Goal: Task Accomplishment & Management: Manage account settings

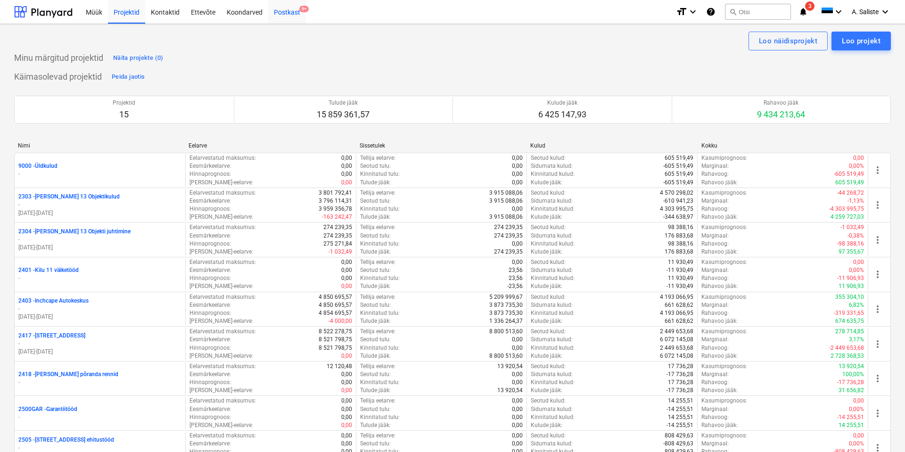
click at [290, 9] on div "Postkast 9+" at bounding box center [287, 12] width 38 height 24
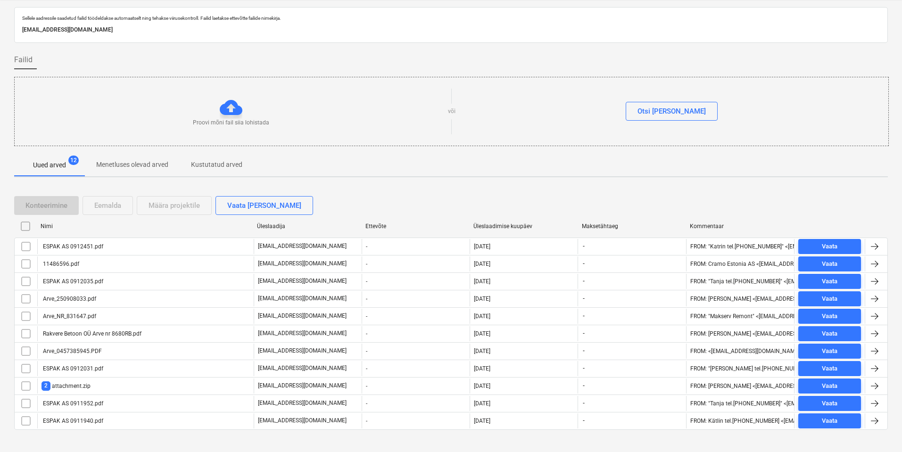
scroll to position [36, 0]
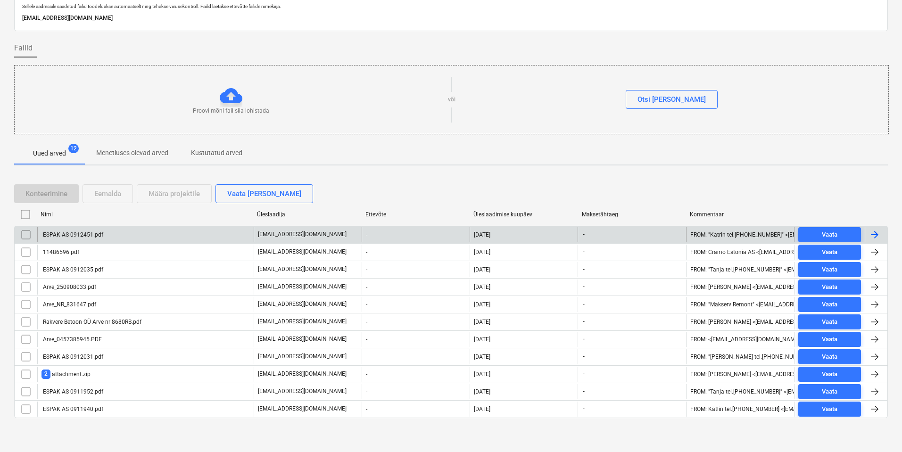
click at [120, 233] on div "ESPAK AS 0912451.pdf" at bounding box center [145, 234] width 216 height 15
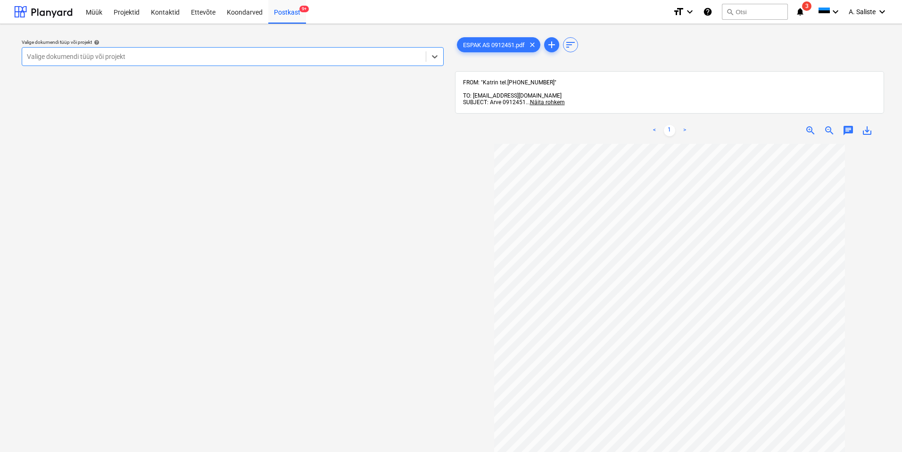
click at [288, 57] on div at bounding box center [224, 56] width 394 height 9
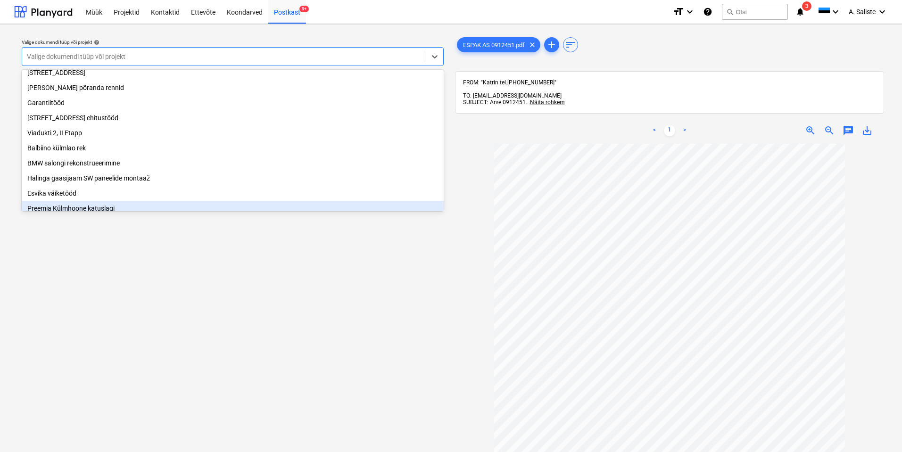
scroll to position [192, 0]
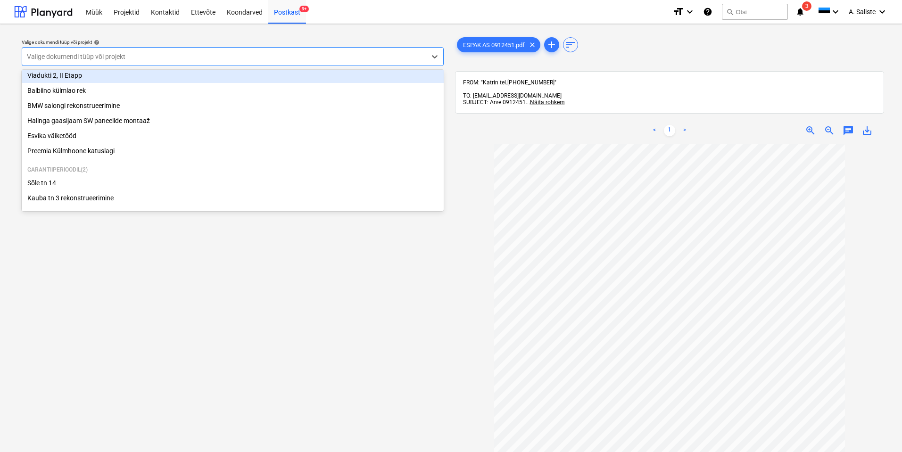
click at [69, 73] on div "Viadukti 2, II Etapp" at bounding box center [233, 75] width 422 height 15
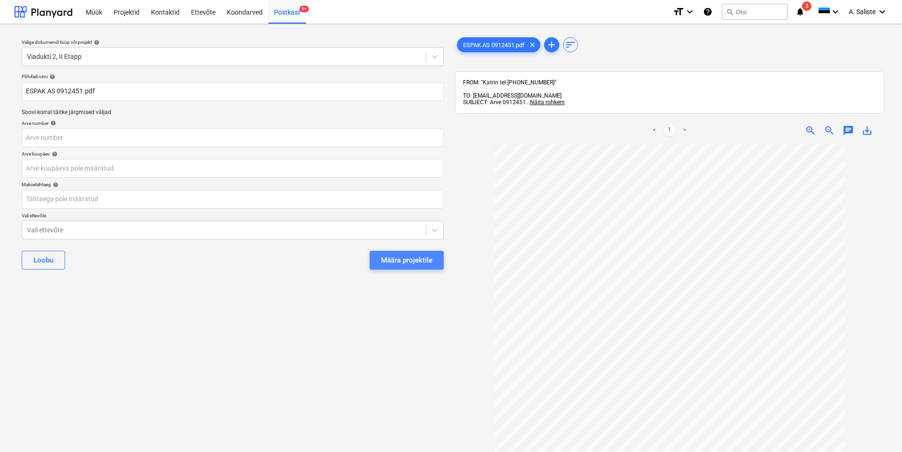
click at [386, 259] on div "Määra projektile" at bounding box center [406, 260] width 51 height 12
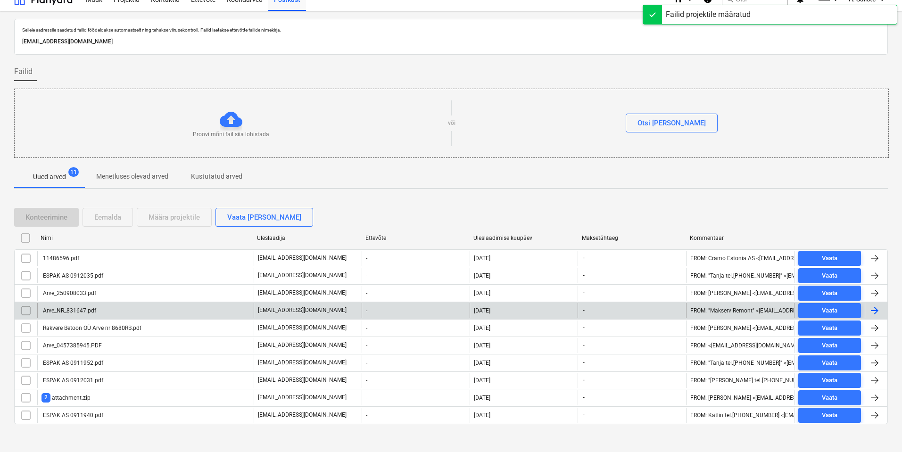
scroll to position [19, 0]
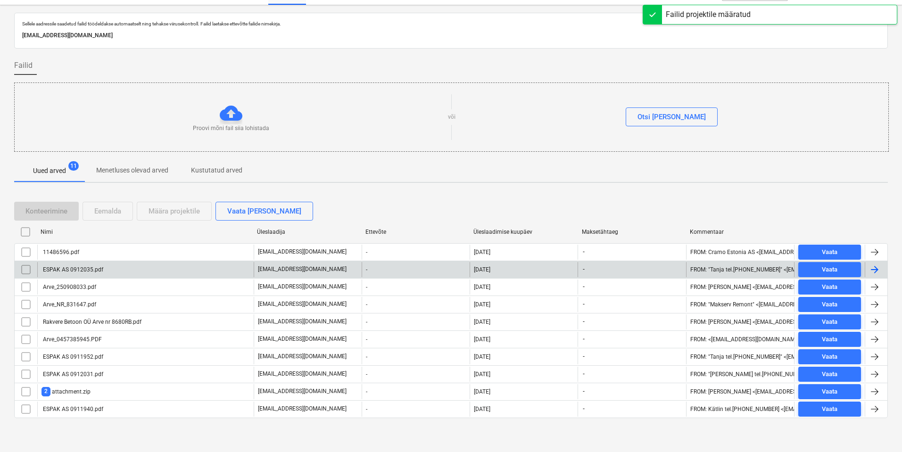
click at [88, 267] on div "ESPAK AS 0912035.pdf" at bounding box center [72, 269] width 62 height 7
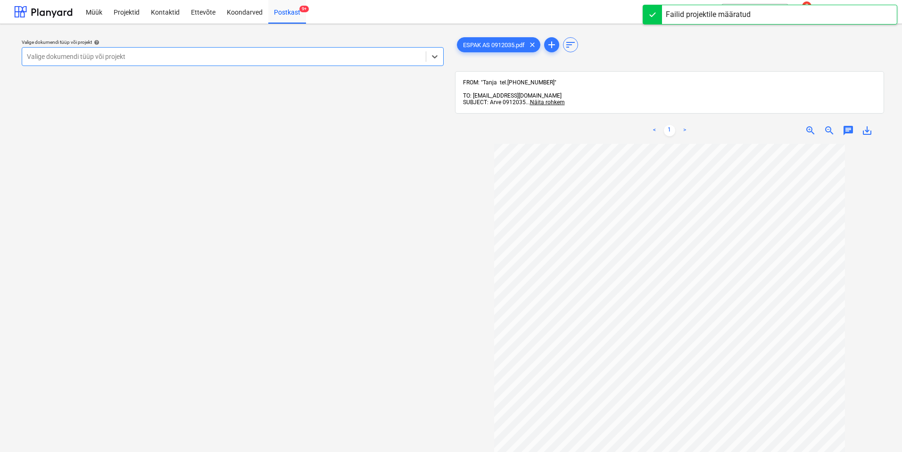
click at [338, 65] on div "Valige dokumendi tüüp või projekt" at bounding box center [233, 56] width 422 height 19
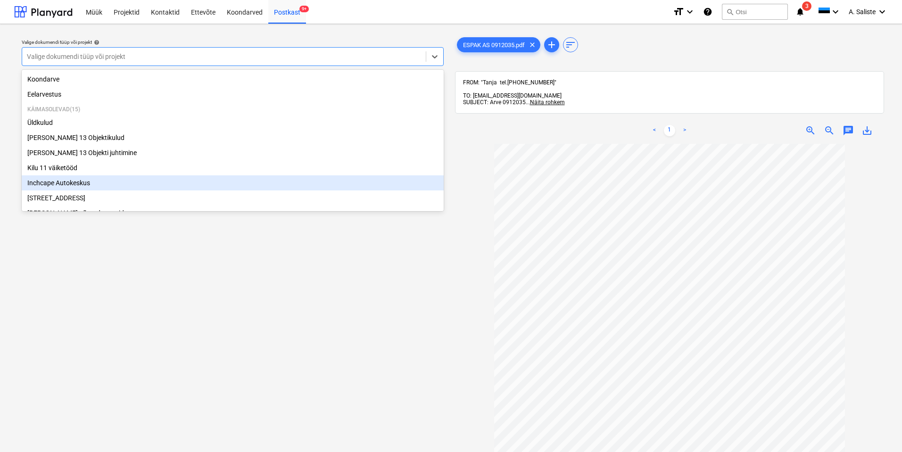
click at [98, 184] on div "Inchcape Autokeskus" at bounding box center [233, 182] width 422 height 15
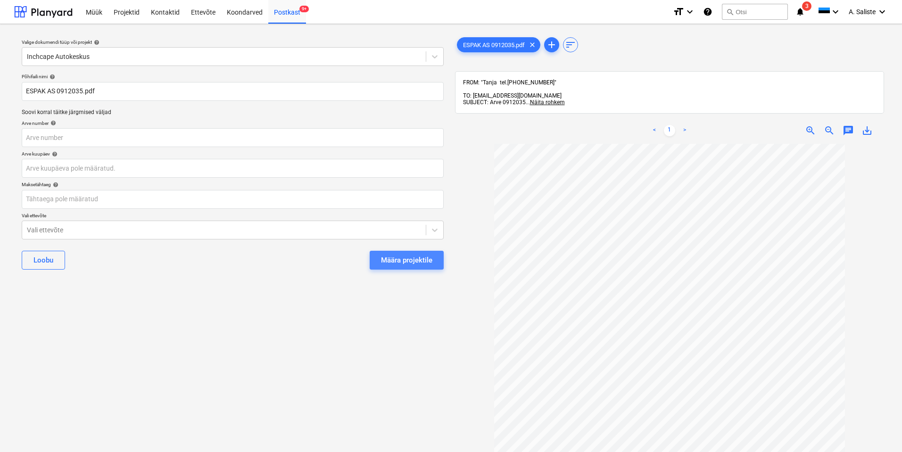
click at [425, 261] on div "Määra projektile" at bounding box center [406, 260] width 51 height 12
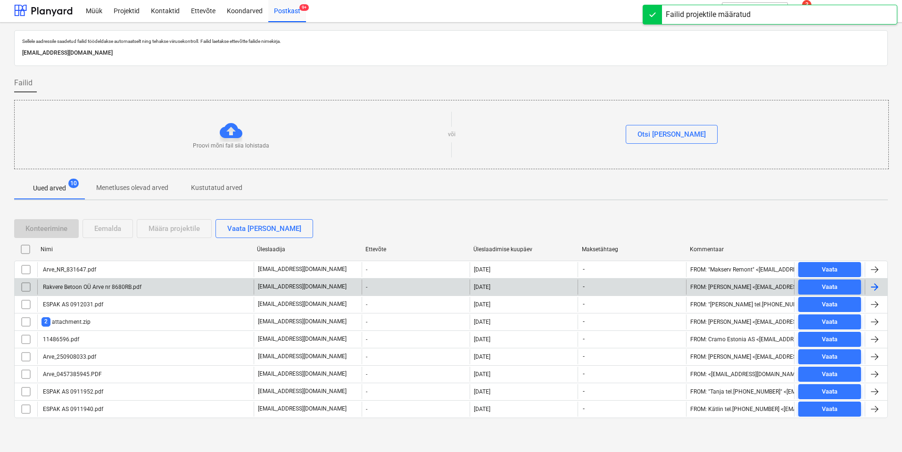
click at [101, 290] on div "Rakvere Betoon OÜ Arve nr 8680RB.pdf" at bounding box center [145, 287] width 216 height 15
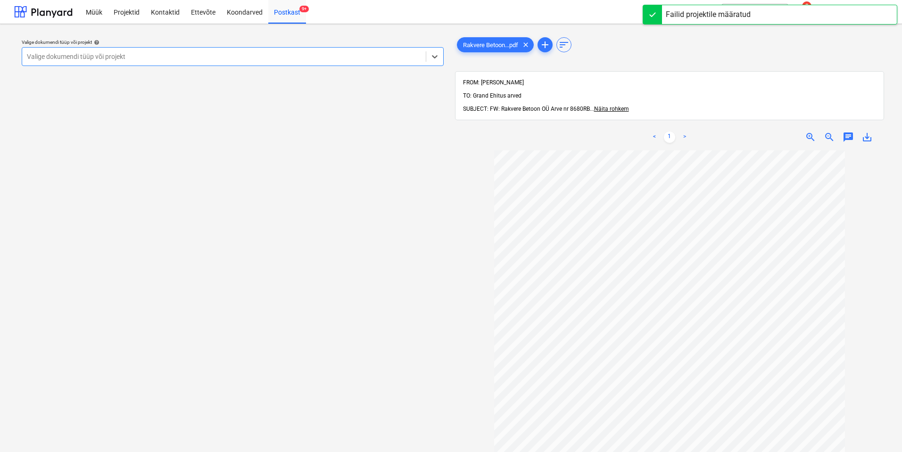
click at [360, 57] on div at bounding box center [224, 56] width 394 height 9
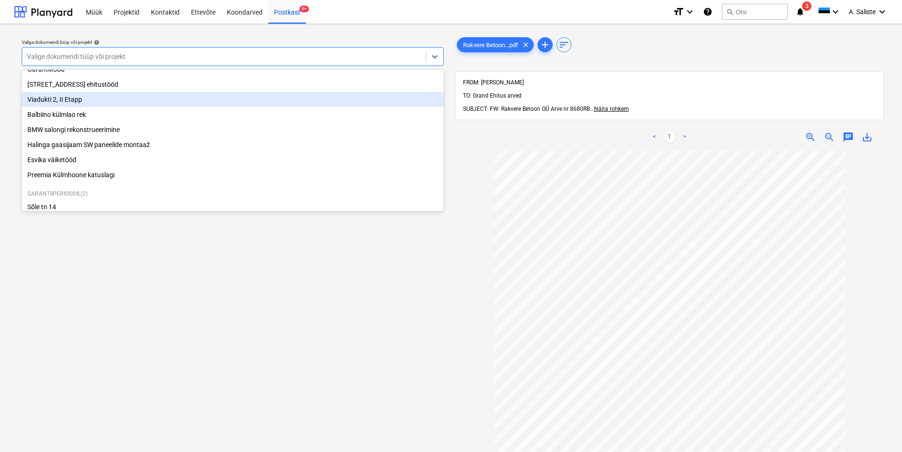
scroll to position [145, 0]
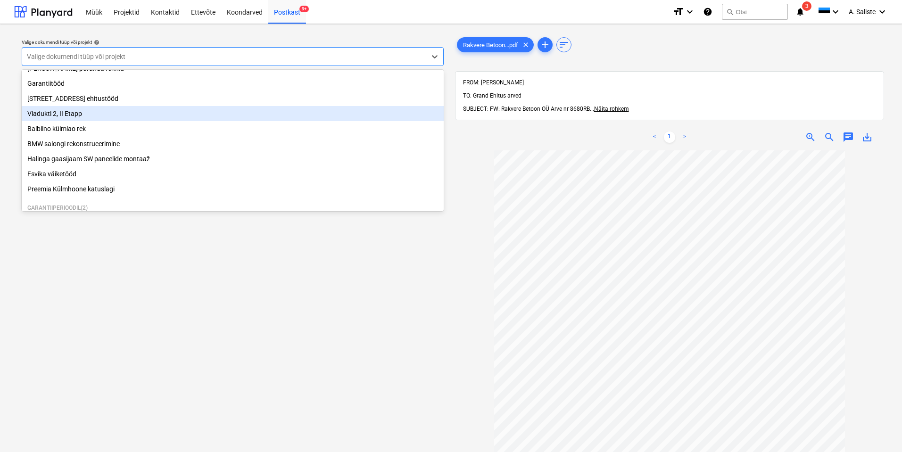
click at [74, 118] on div "Viadukti 2, II Etapp" at bounding box center [233, 113] width 422 height 15
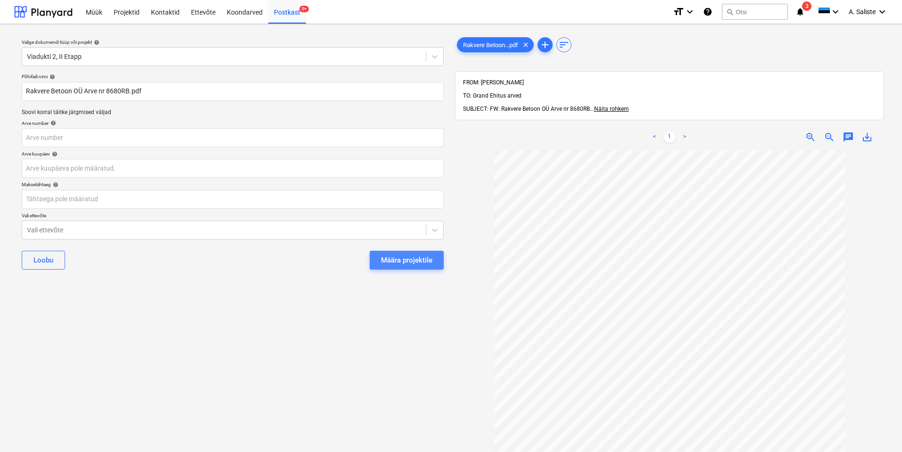
click at [405, 257] on div "Määra projektile" at bounding box center [406, 260] width 51 height 12
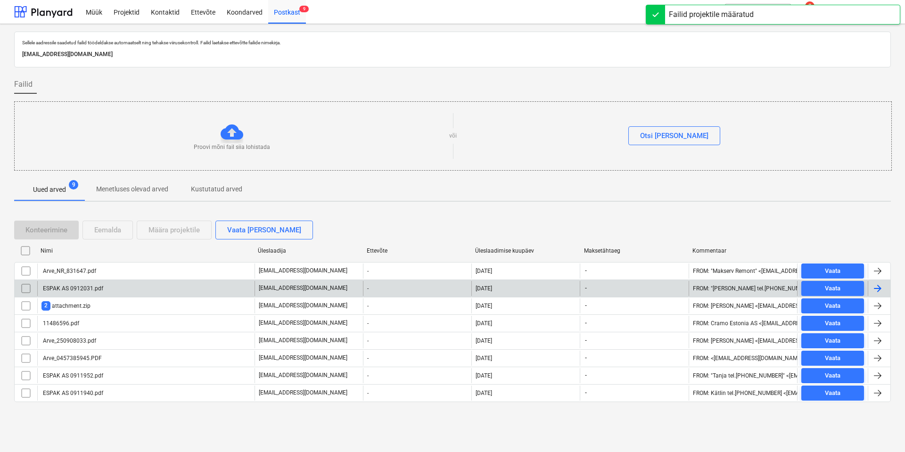
click at [110, 291] on div "ESPAK AS 0912031.pdf" at bounding box center [145, 288] width 217 height 15
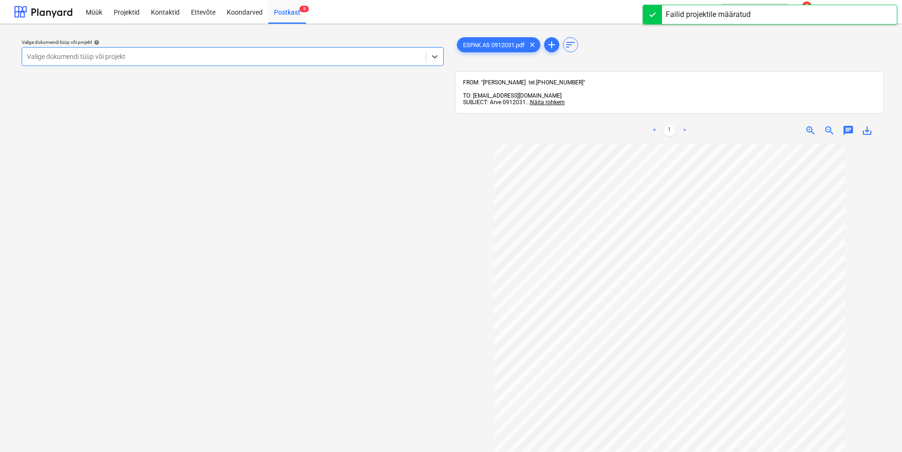
click at [228, 58] on div at bounding box center [224, 56] width 394 height 9
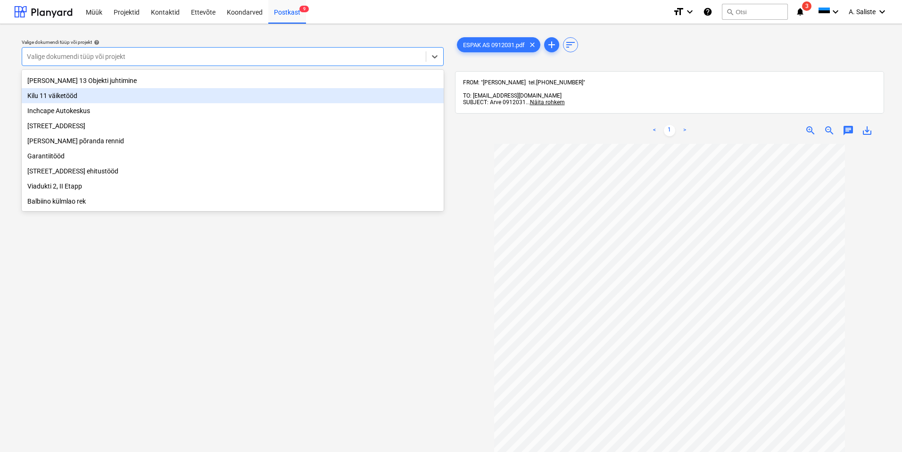
scroll to position [94, 0]
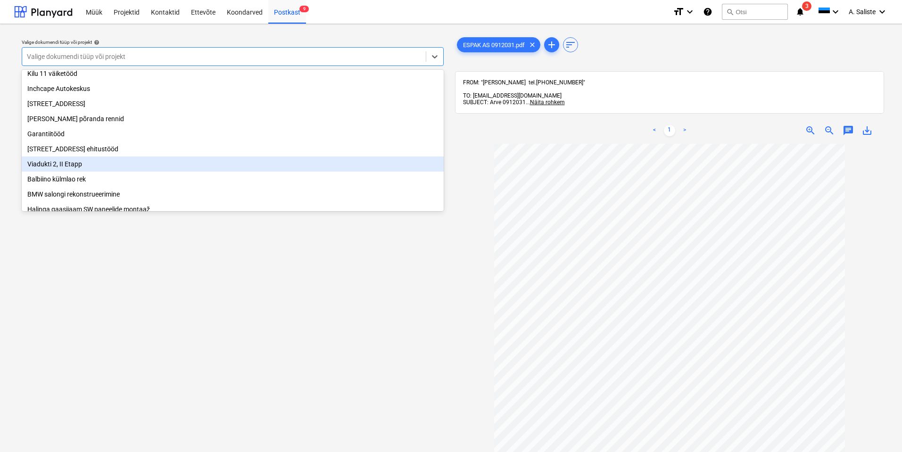
click at [84, 170] on div "Viadukti 2, II Etapp" at bounding box center [233, 164] width 422 height 15
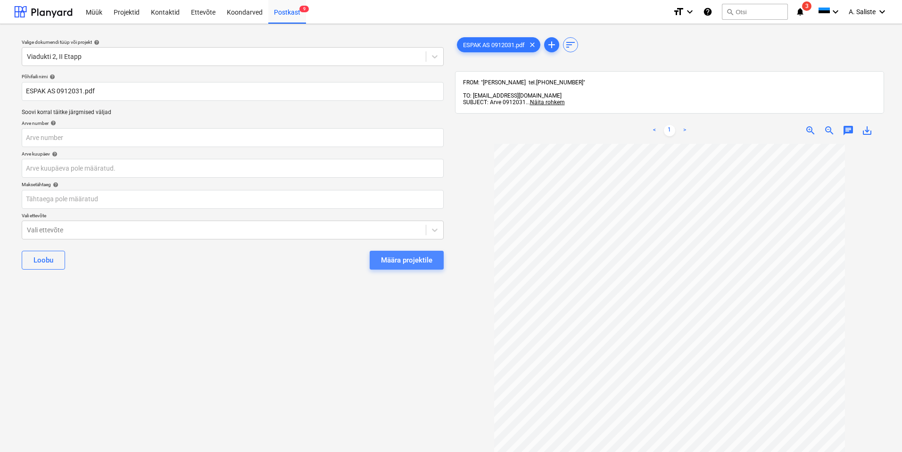
click at [399, 255] on div "Määra projektile" at bounding box center [406, 260] width 51 height 12
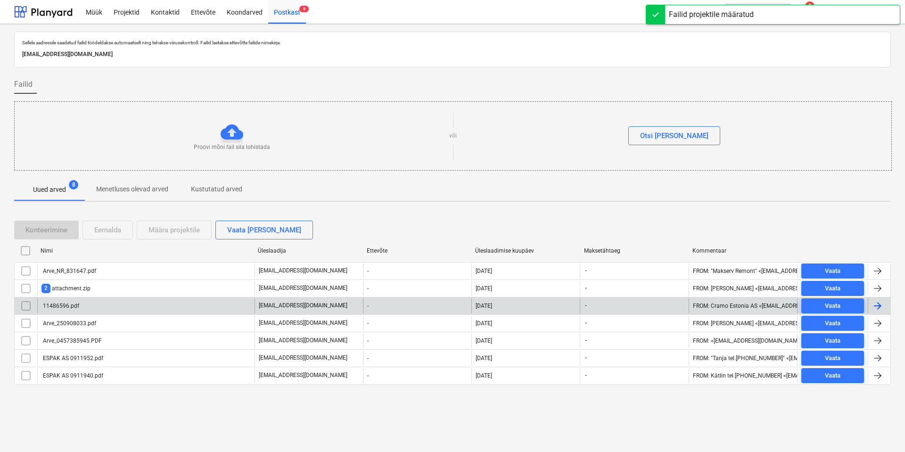
click at [151, 308] on div "11486596.pdf" at bounding box center [145, 305] width 217 height 15
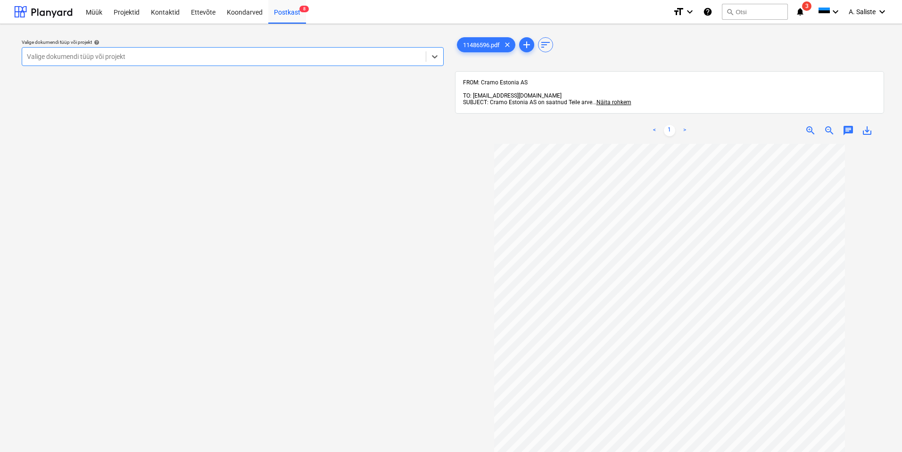
click at [272, 53] on div at bounding box center [224, 56] width 394 height 9
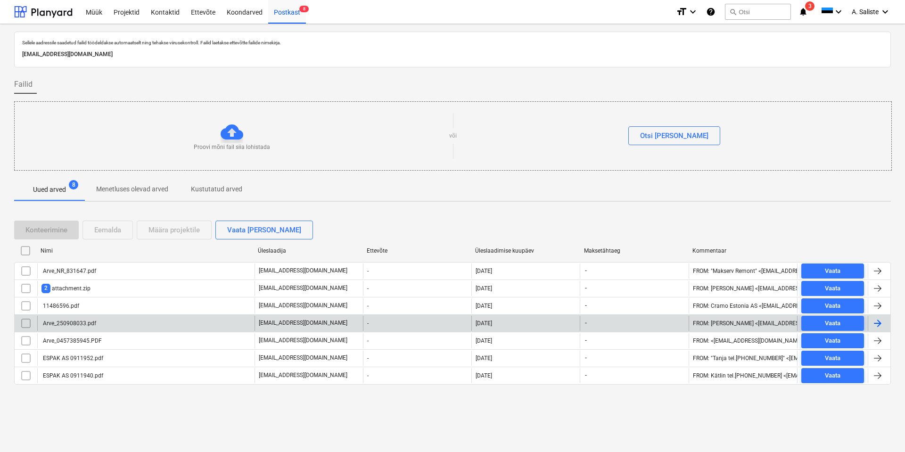
click at [109, 320] on div "Arve_250908033.pdf" at bounding box center [145, 323] width 217 height 15
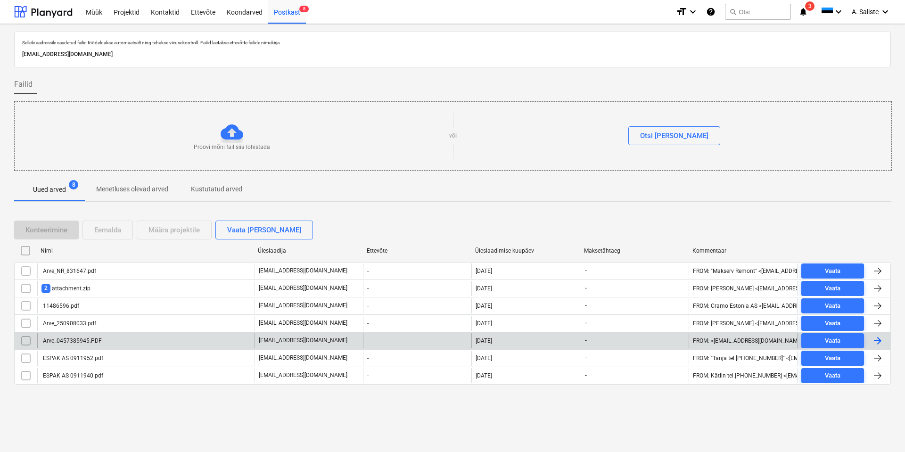
click at [83, 341] on div "Arve_0457385945.PDF" at bounding box center [71, 341] width 60 height 7
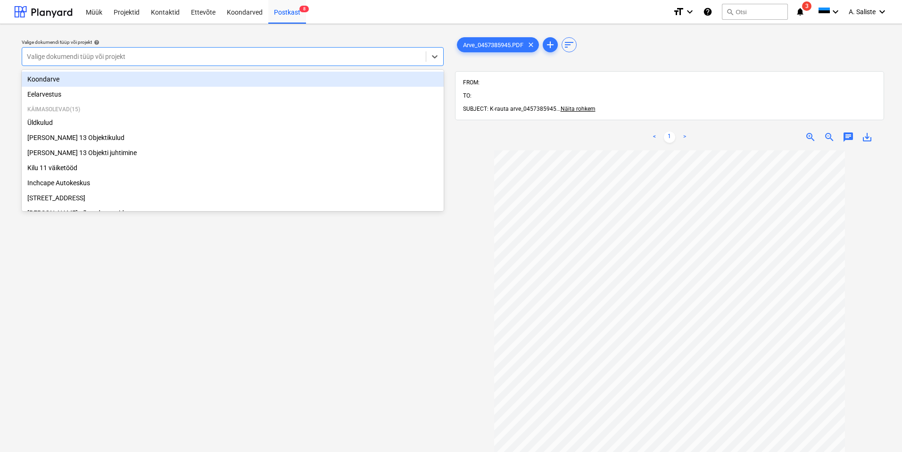
click at [260, 54] on div at bounding box center [224, 56] width 394 height 9
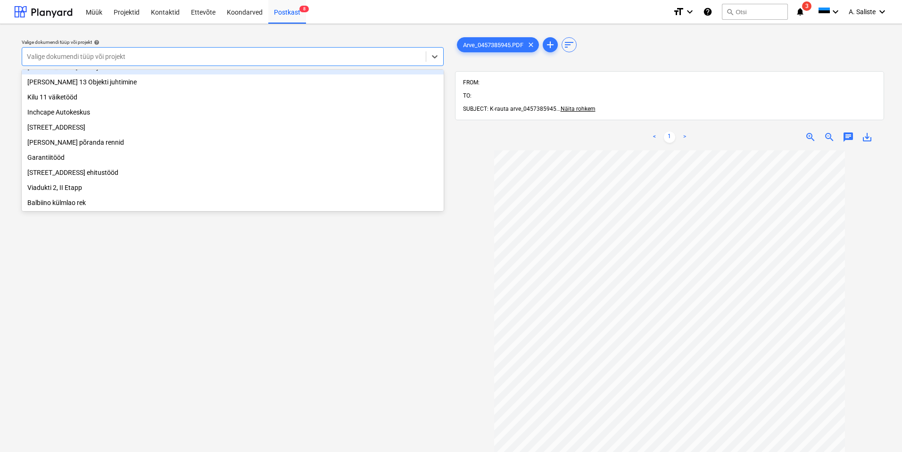
scroll to position [94, 0]
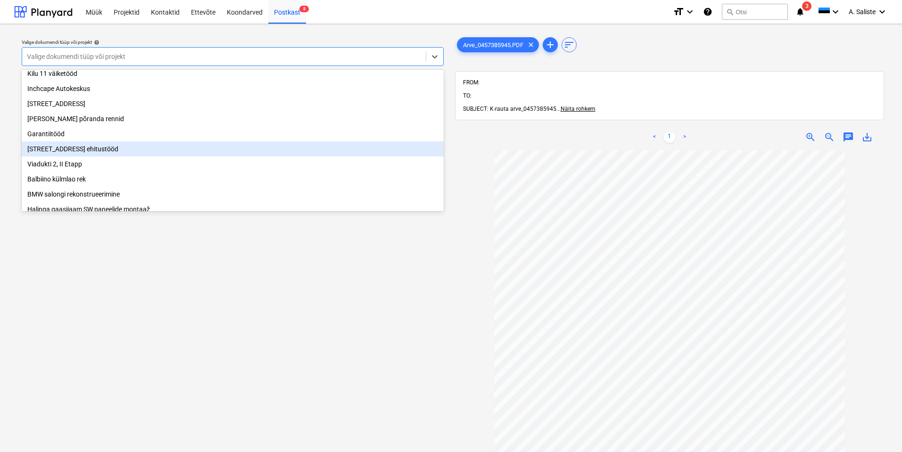
click at [124, 154] on div "[STREET_ADDRESS] ehitustööd" at bounding box center [233, 148] width 422 height 15
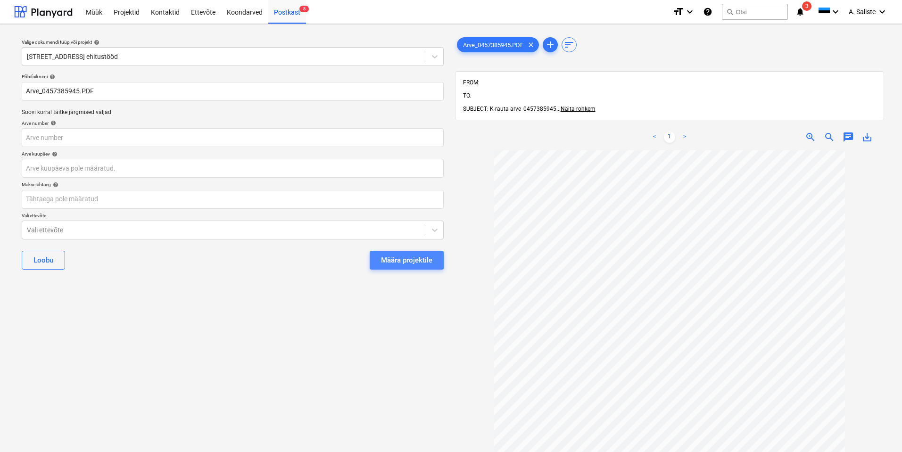
click at [412, 261] on div "Määra projektile" at bounding box center [406, 260] width 51 height 12
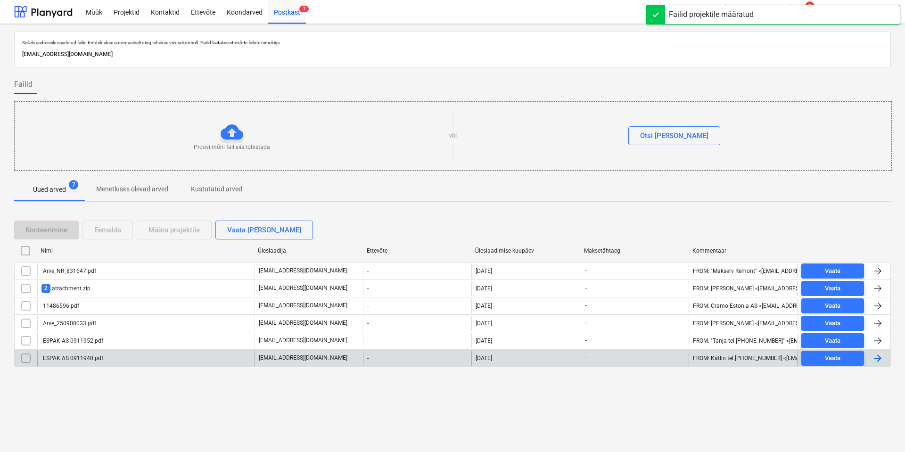
click at [110, 354] on div "ESPAK AS 0911940.pdf" at bounding box center [145, 358] width 217 height 15
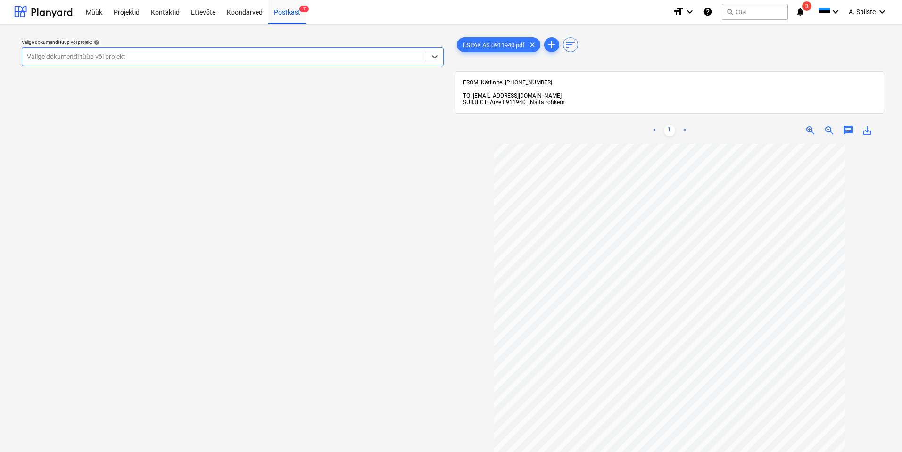
click at [295, 57] on div at bounding box center [224, 56] width 394 height 9
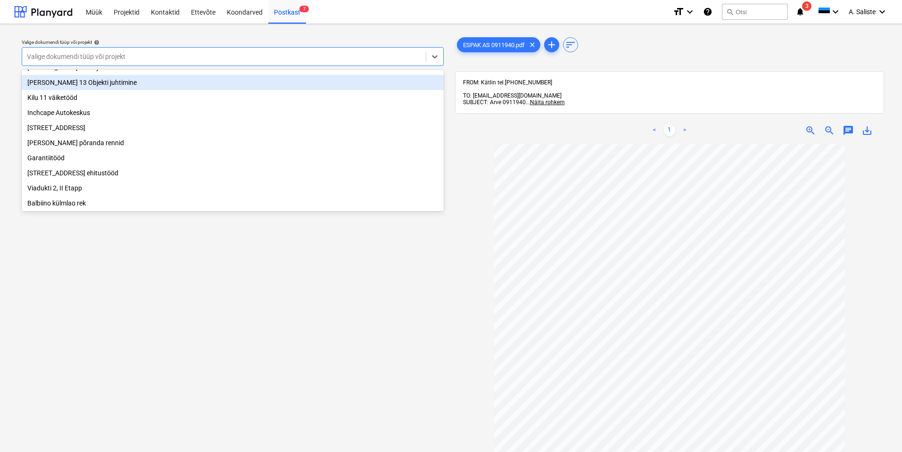
scroll to position [94, 0]
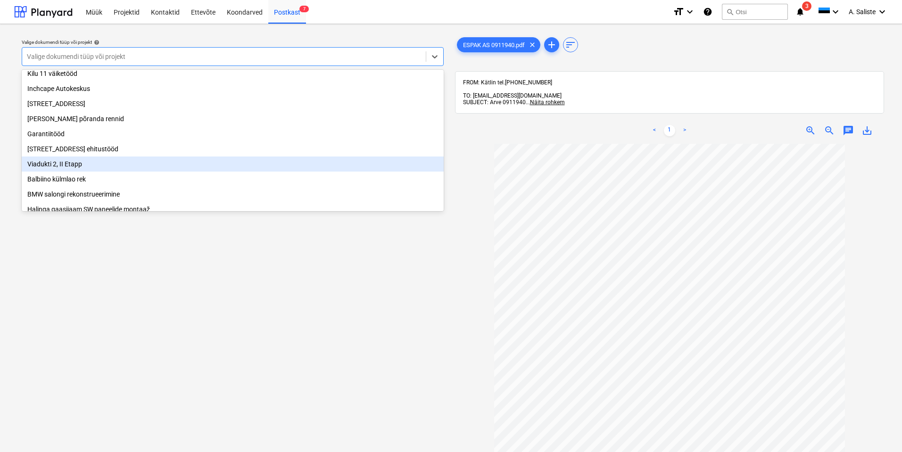
click at [94, 167] on div "Viadukti 2, II Etapp" at bounding box center [233, 164] width 422 height 15
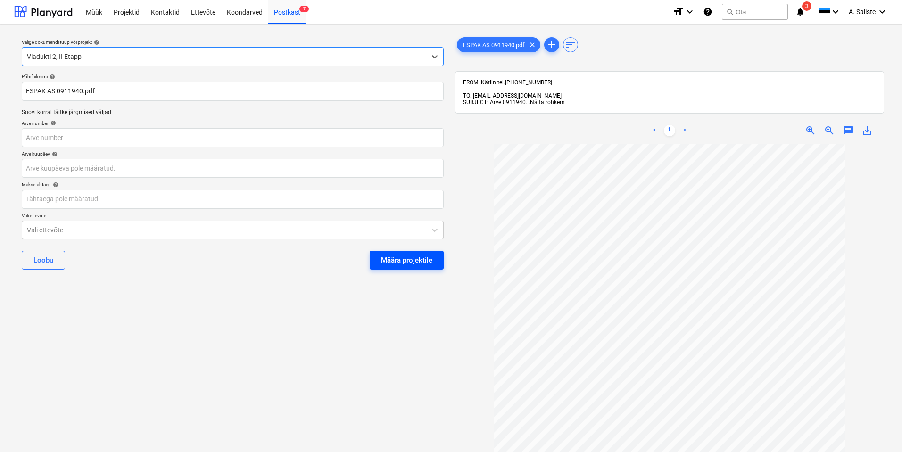
click at [424, 257] on div "Määra projektile" at bounding box center [406, 260] width 51 height 12
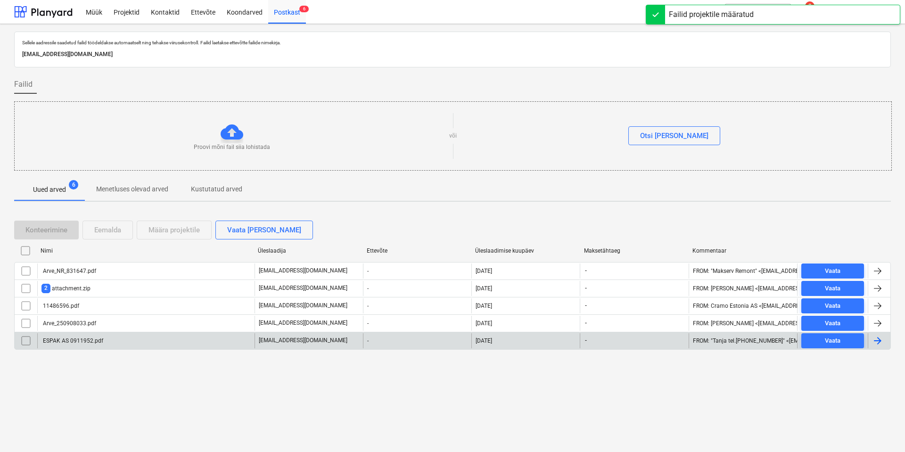
click at [86, 339] on div "ESPAK AS 0911952.pdf" at bounding box center [72, 341] width 62 height 7
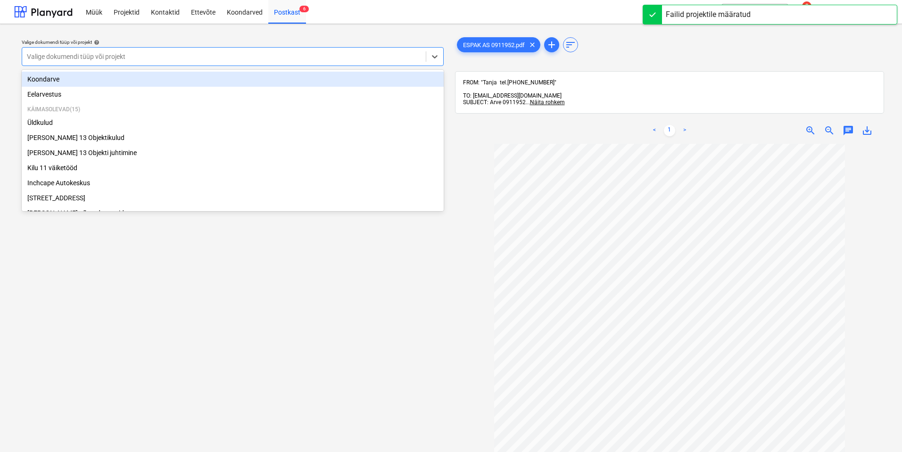
click at [309, 53] on div at bounding box center [224, 56] width 394 height 9
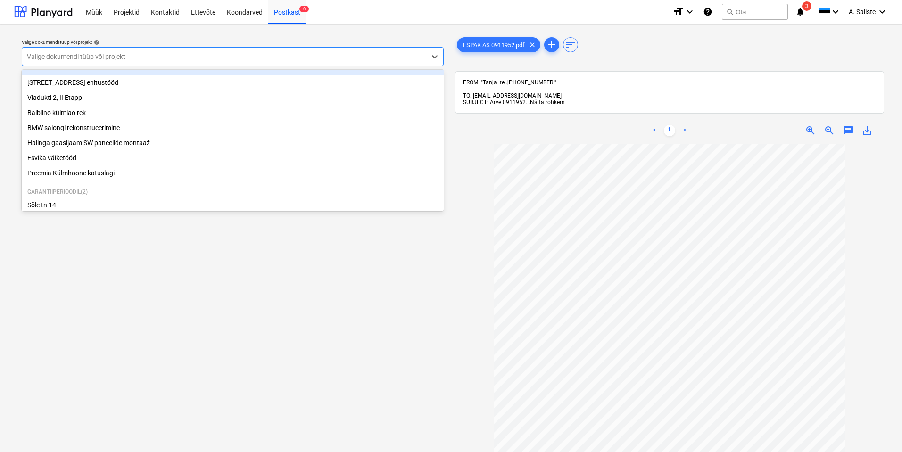
scroll to position [145, 0]
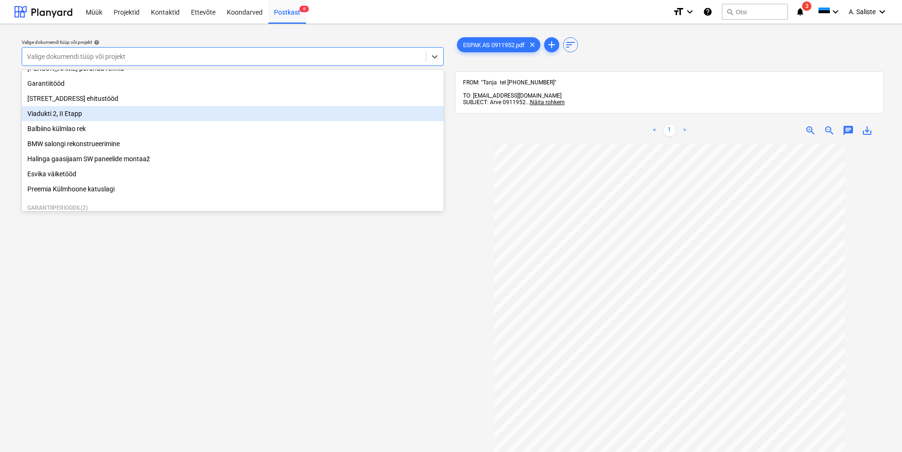
click at [68, 120] on div "Viadukti 2, II Etapp" at bounding box center [233, 113] width 422 height 15
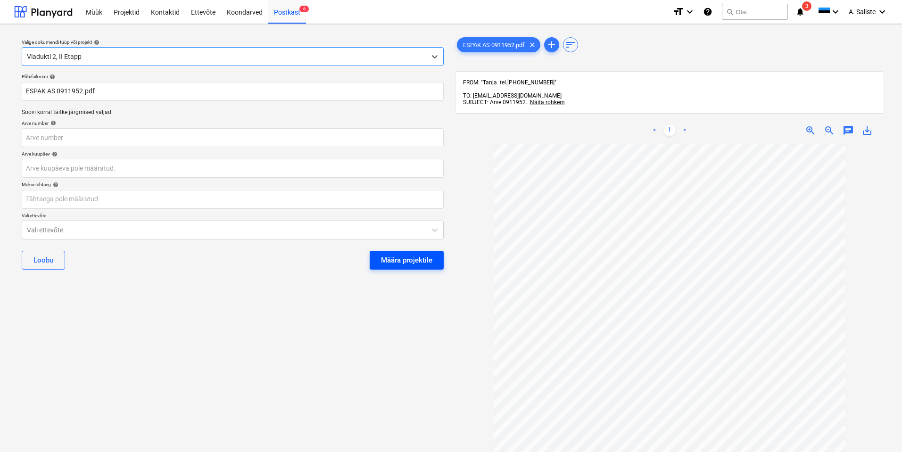
click at [414, 260] on div "Määra projektile" at bounding box center [406, 260] width 51 height 12
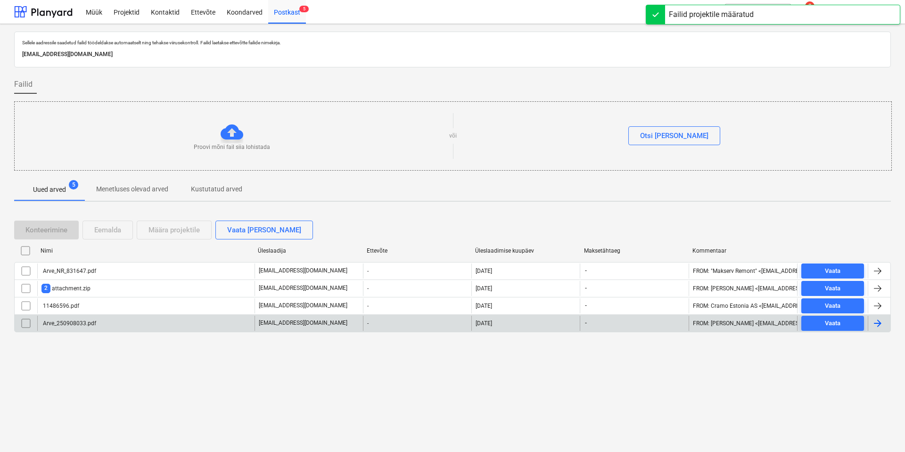
click at [119, 326] on div "Arve_250908033.pdf" at bounding box center [145, 323] width 217 height 15
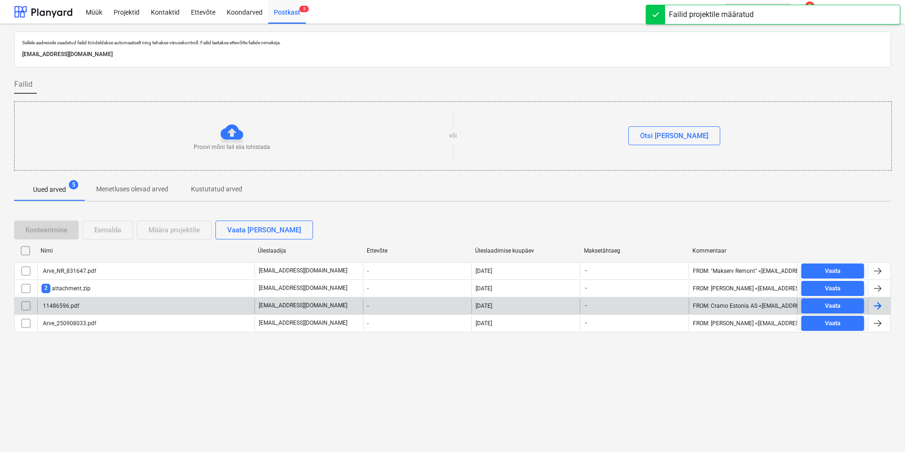
click at [62, 309] on div "11486596.pdf" at bounding box center [60, 306] width 38 height 7
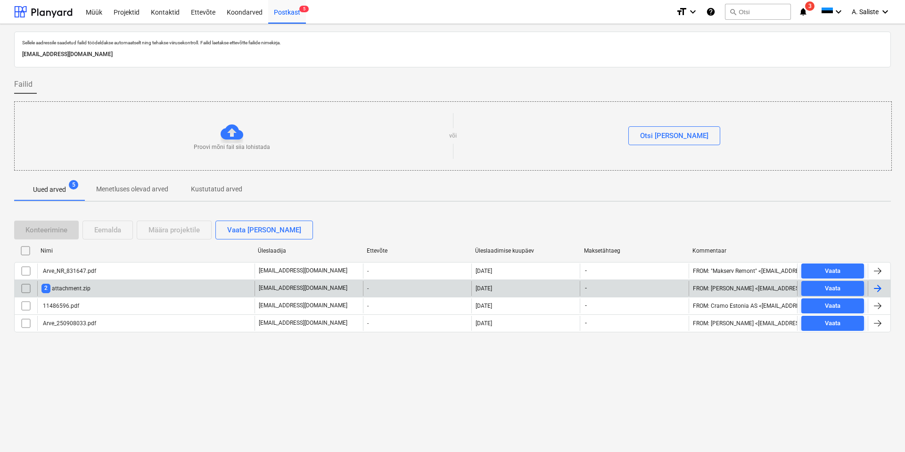
click at [75, 288] on div "2 attachment.zip" at bounding box center [65, 288] width 49 height 9
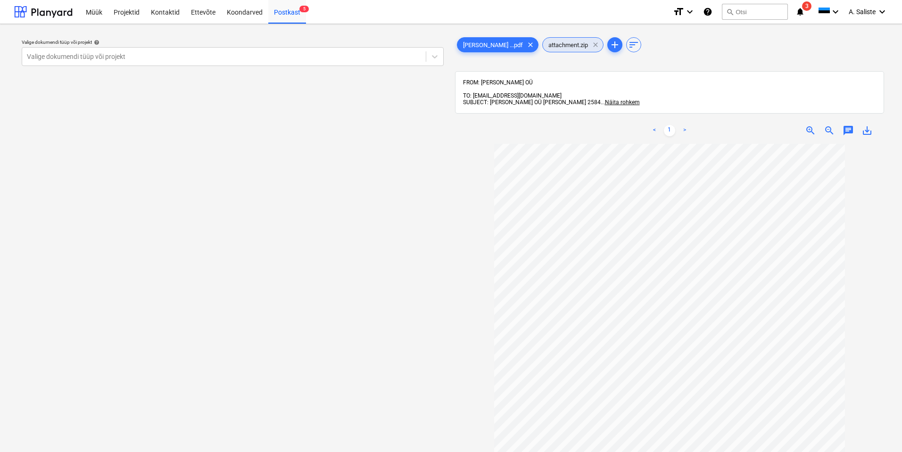
click at [590, 44] on span "clear" at bounding box center [595, 44] width 11 height 11
click at [349, 59] on div at bounding box center [224, 56] width 394 height 9
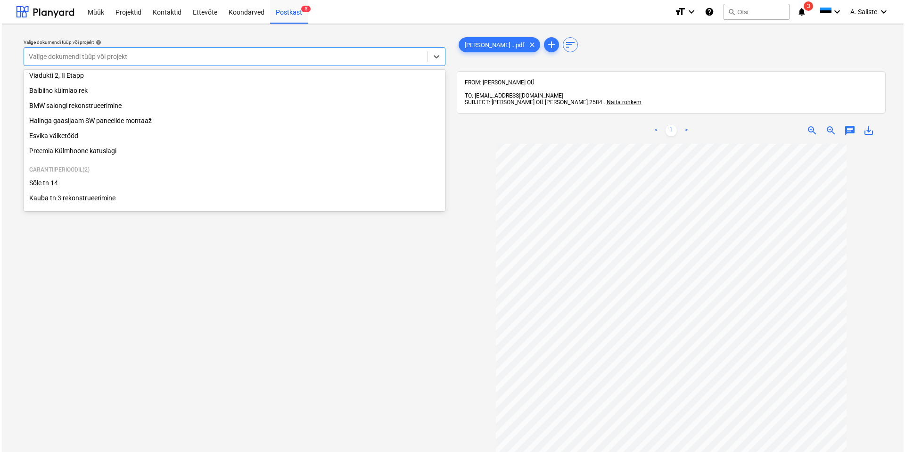
scroll to position [98, 0]
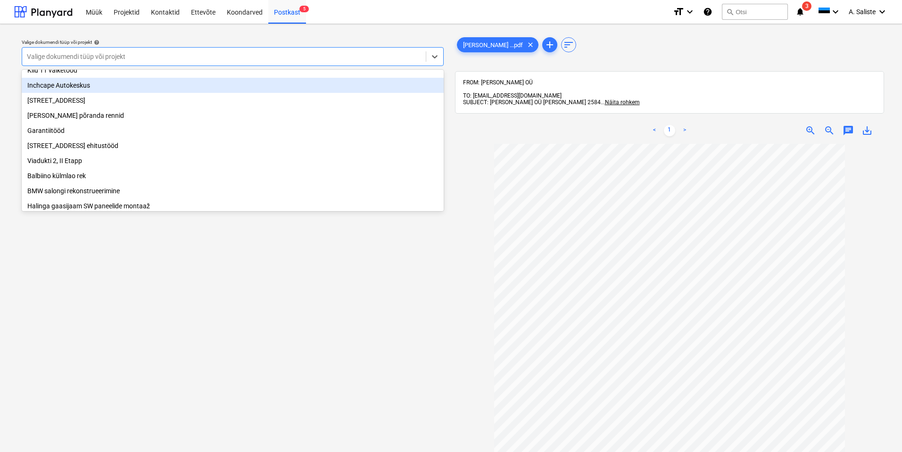
click at [86, 85] on div "Inchcape Autokeskus" at bounding box center [233, 85] width 422 height 15
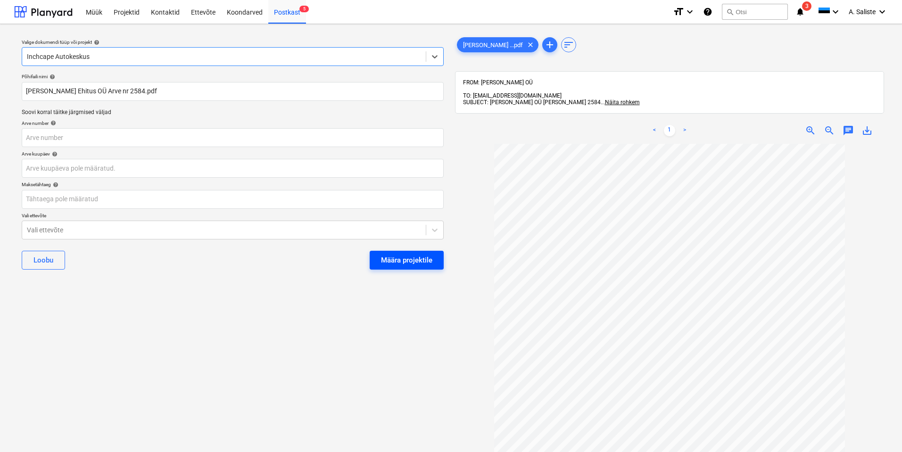
click at [413, 262] on div "Määra projektile" at bounding box center [406, 260] width 51 height 12
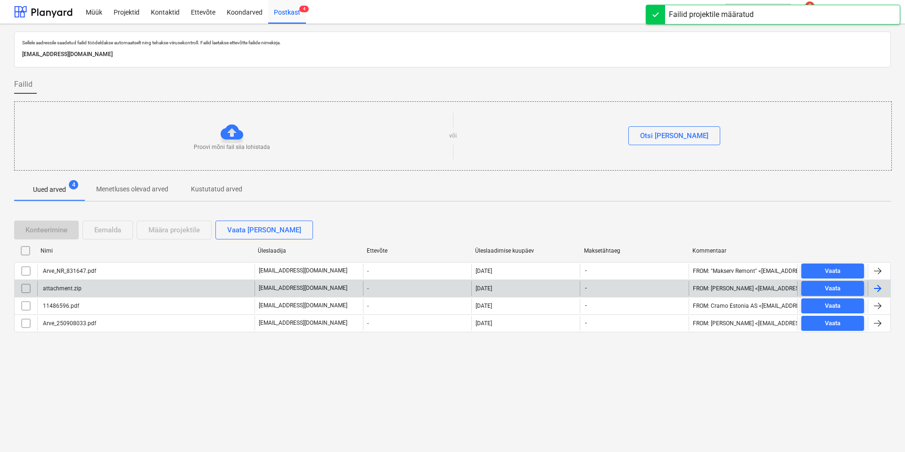
click at [25, 288] on input "checkbox" at bounding box center [25, 288] width 15 height 15
click at [108, 229] on div "Eemalda" at bounding box center [107, 230] width 27 height 12
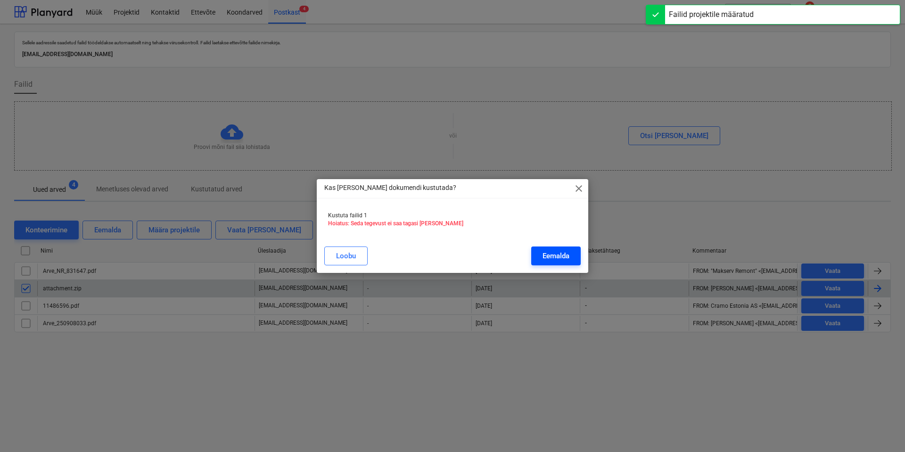
click at [550, 255] on div "Eemalda" at bounding box center [556, 256] width 27 height 12
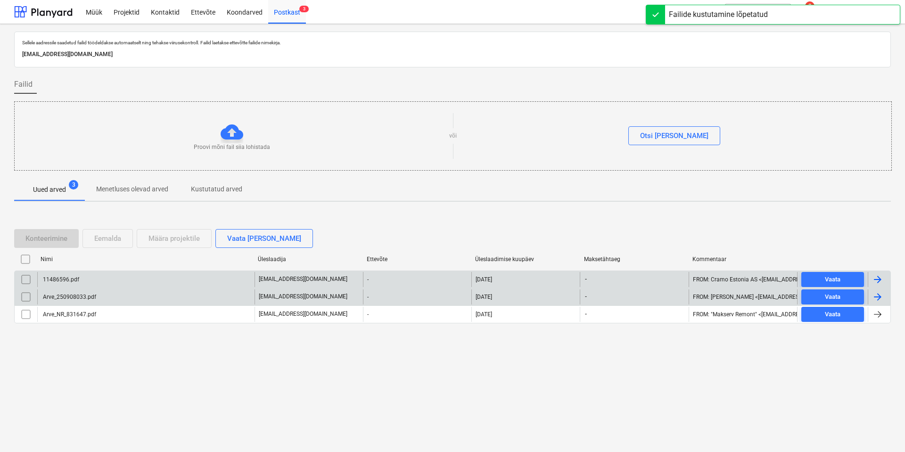
click at [121, 279] on div "11486596.pdf" at bounding box center [145, 279] width 217 height 15
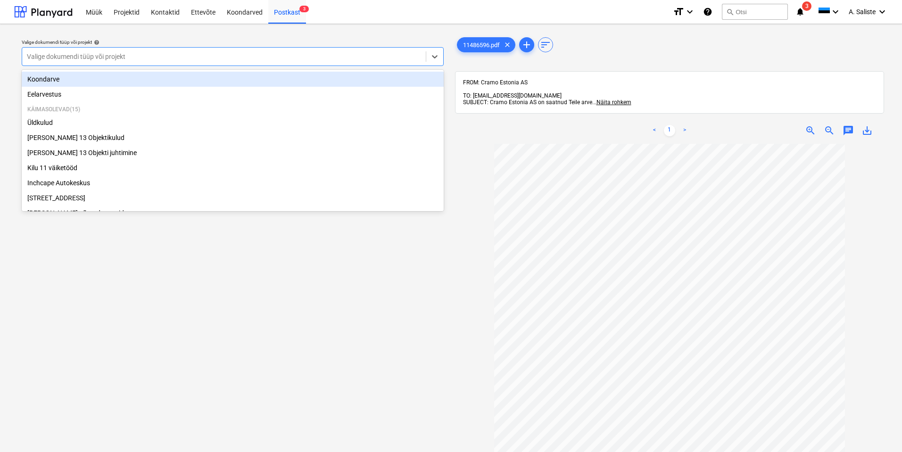
click at [272, 55] on div at bounding box center [224, 56] width 394 height 9
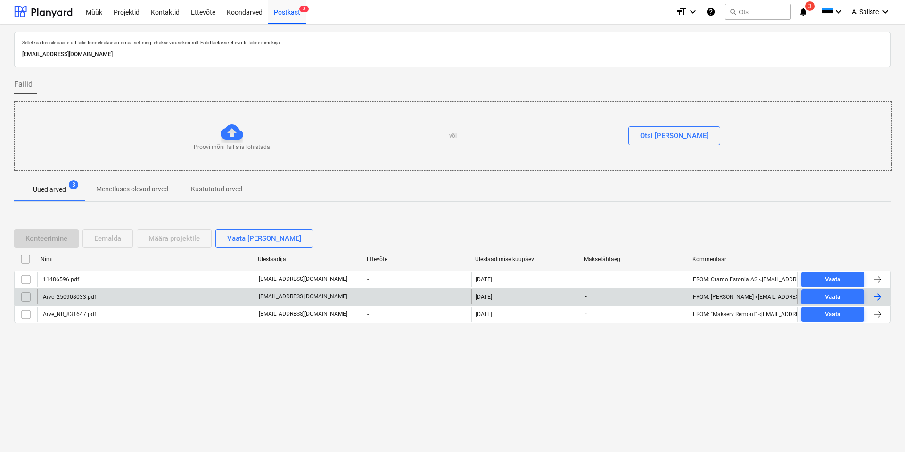
click at [71, 294] on div "Arve_250908033.pdf" at bounding box center [68, 297] width 55 height 7
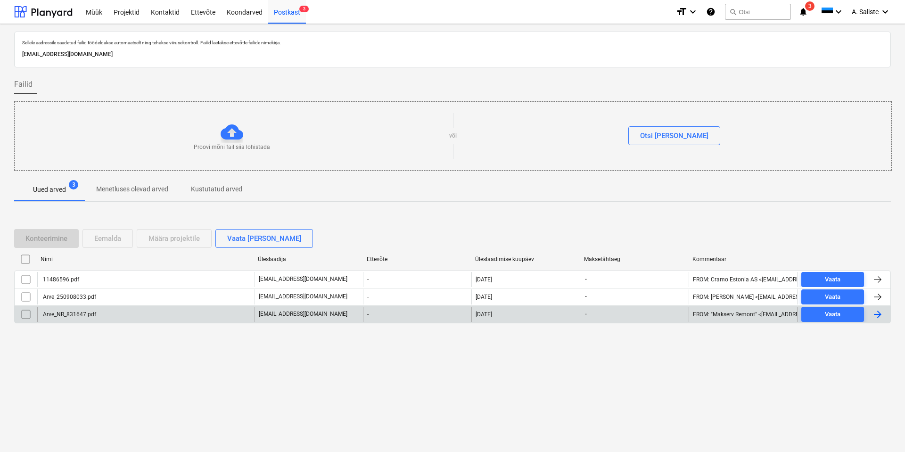
click at [89, 311] on div "Arve_NR_831647.pdf" at bounding box center [68, 314] width 55 height 7
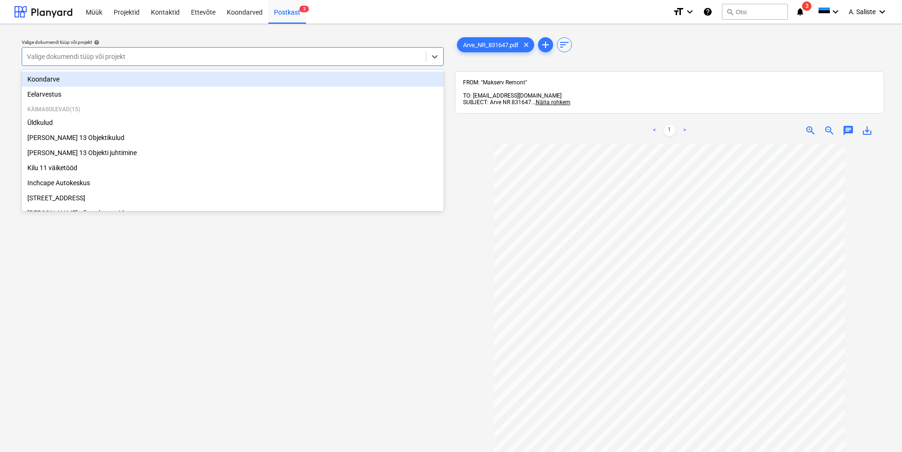
click at [374, 57] on div at bounding box center [224, 56] width 394 height 9
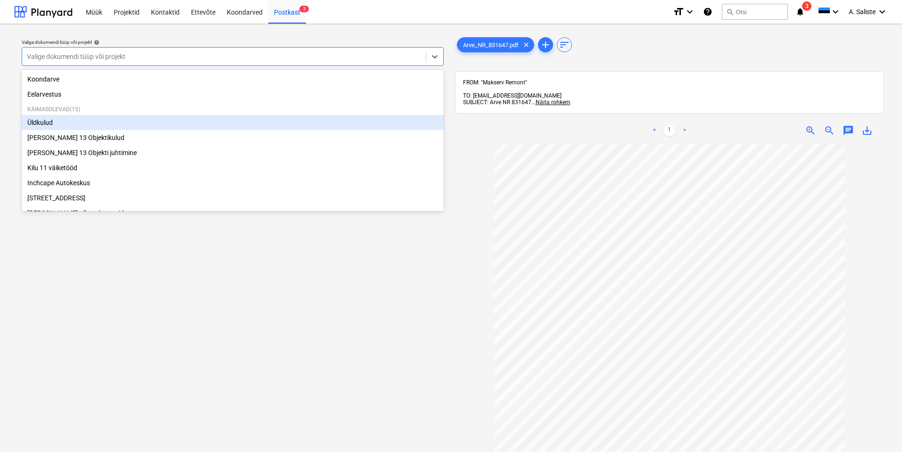
click at [60, 119] on div "Üldkulud" at bounding box center [233, 122] width 422 height 15
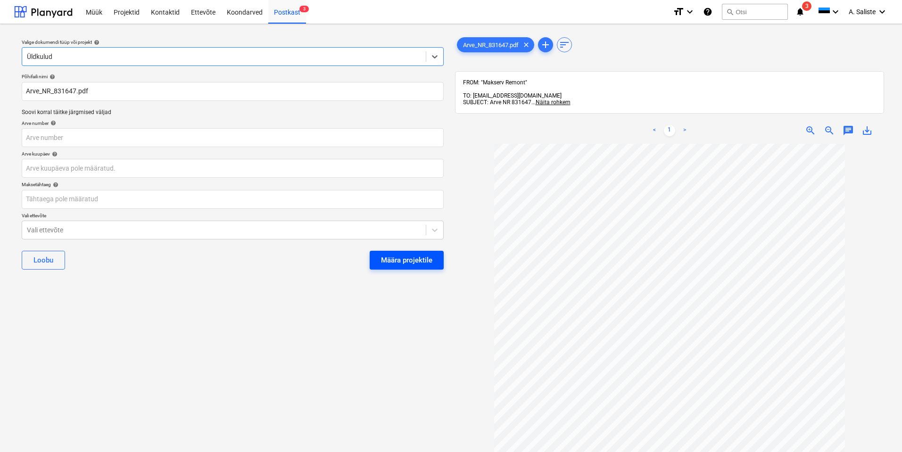
click at [417, 262] on div "Määra projektile" at bounding box center [406, 260] width 51 height 12
